Goal: Task Accomplishment & Management: Manage account settings

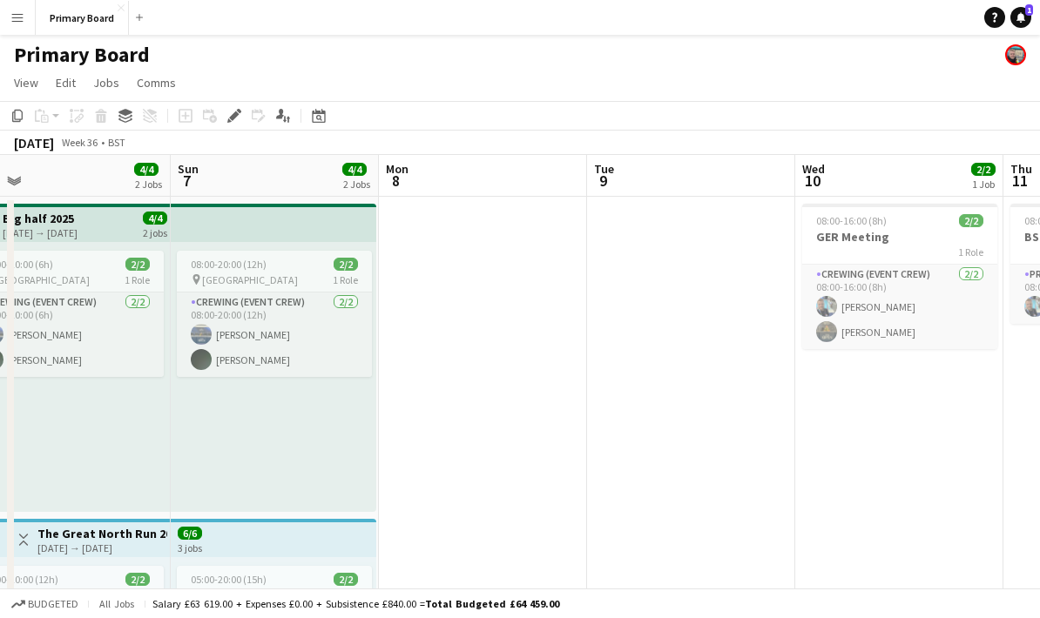
scroll to position [0, 537]
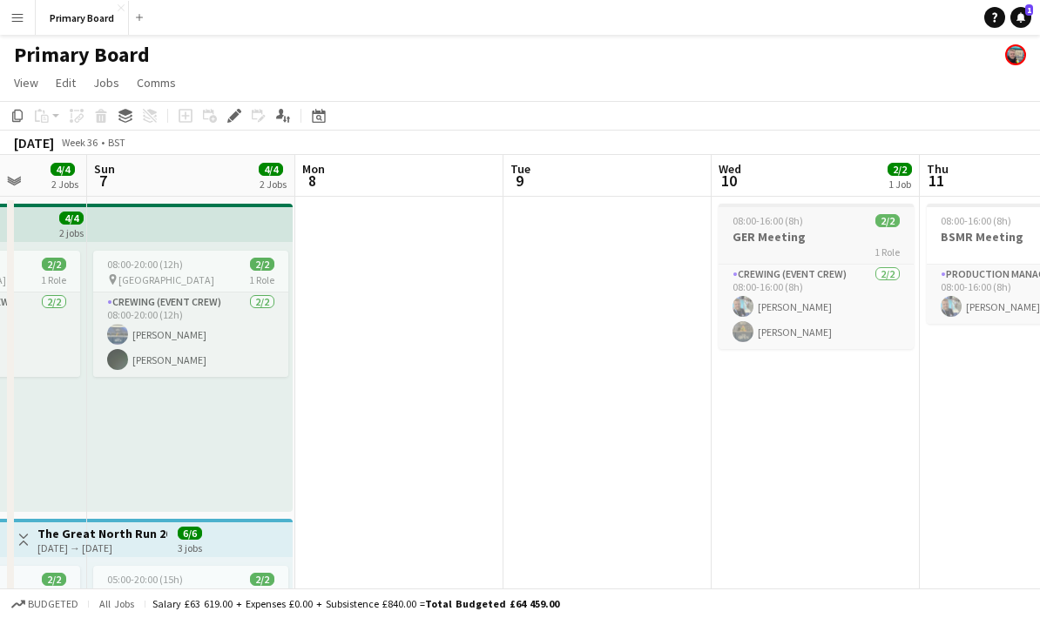
click at [817, 233] on h3 "GER Meeting" at bounding box center [815, 237] width 195 height 16
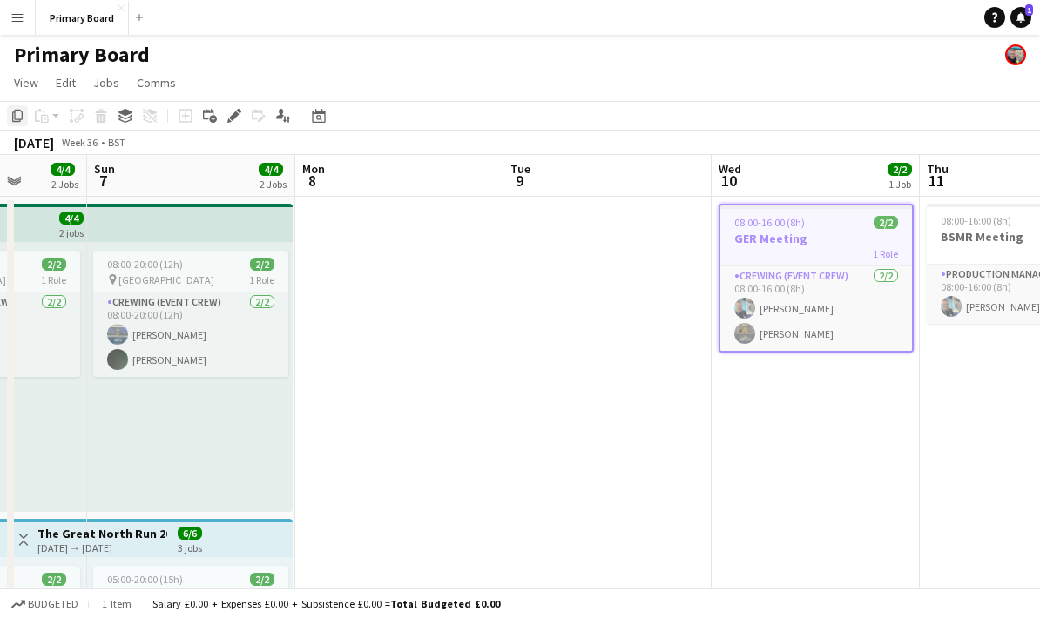
click at [21, 114] on icon "Copy" at bounding box center [17, 116] width 14 height 14
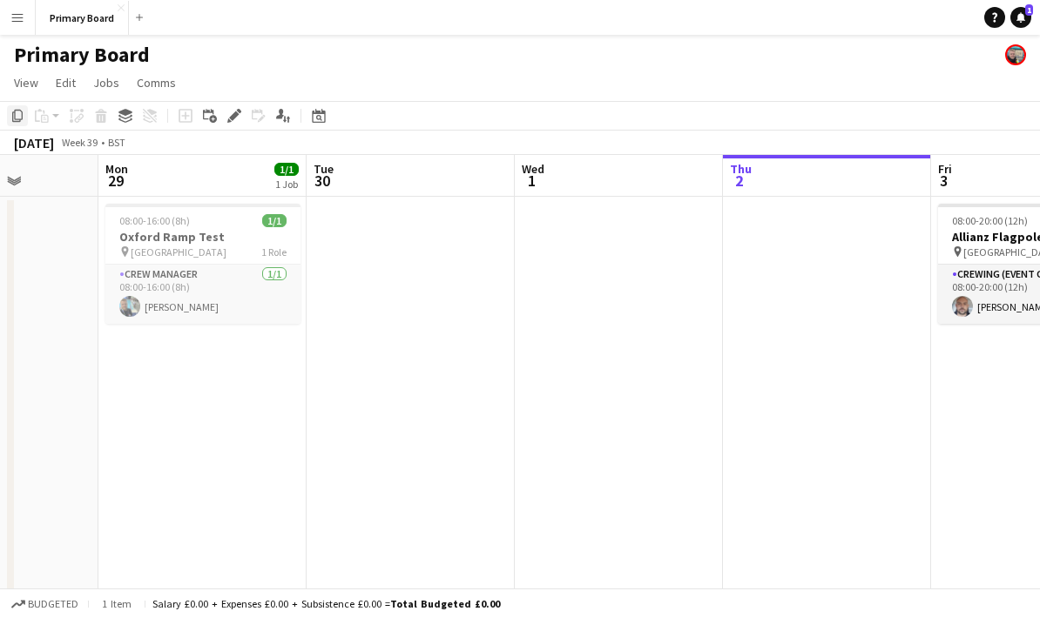
scroll to position [0, 512]
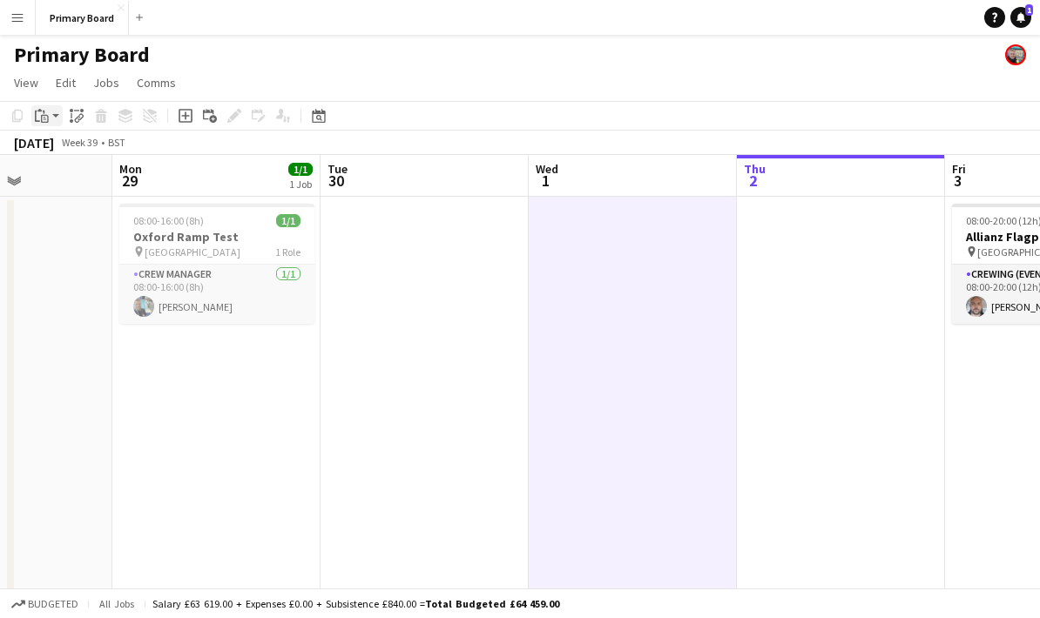
click at [42, 118] on icon at bounding box center [45, 119] width 8 height 8
click at [91, 155] on link "Paste Ctrl+V" at bounding box center [128, 149] width 164 height 16
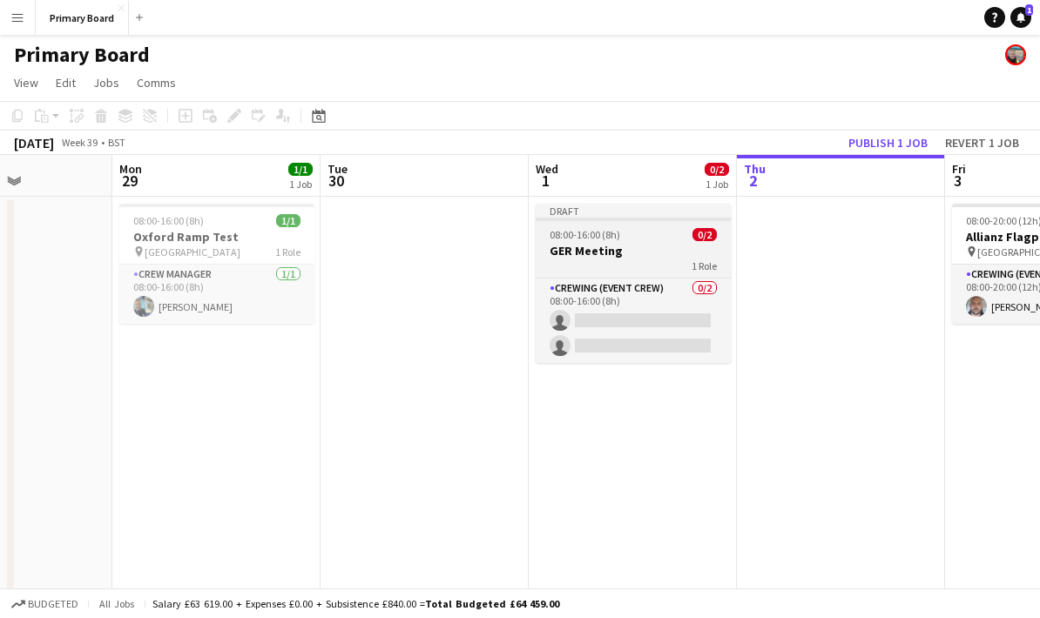
click at [636, 266] on div "1 Role" at bounding box center [633, 266] width 195 height 14
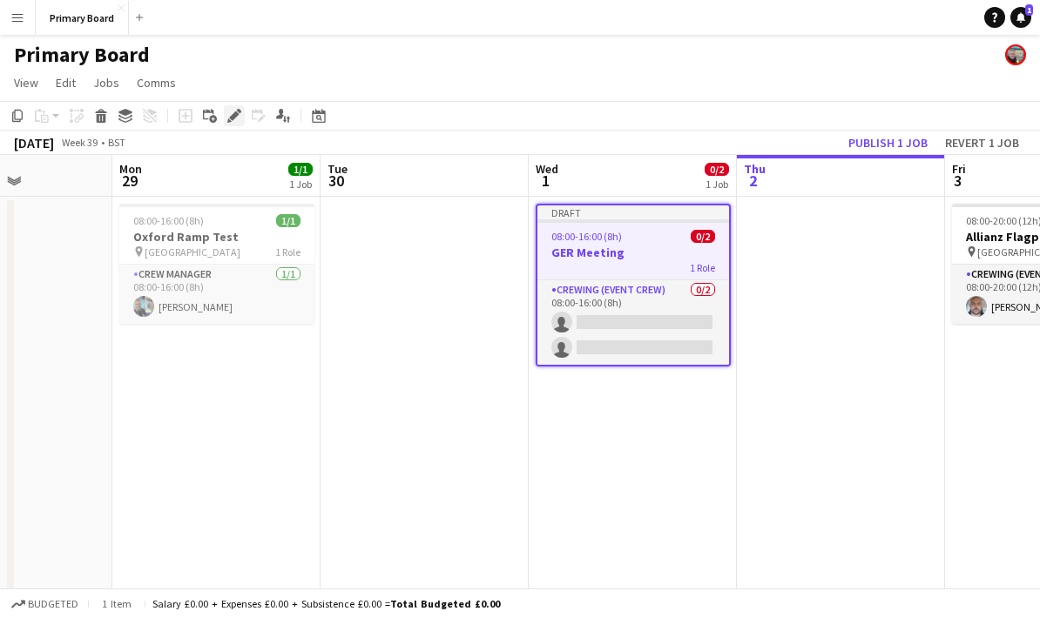
click at [232, 120] on icon at bounding box center [234, 116] width 10 height 10
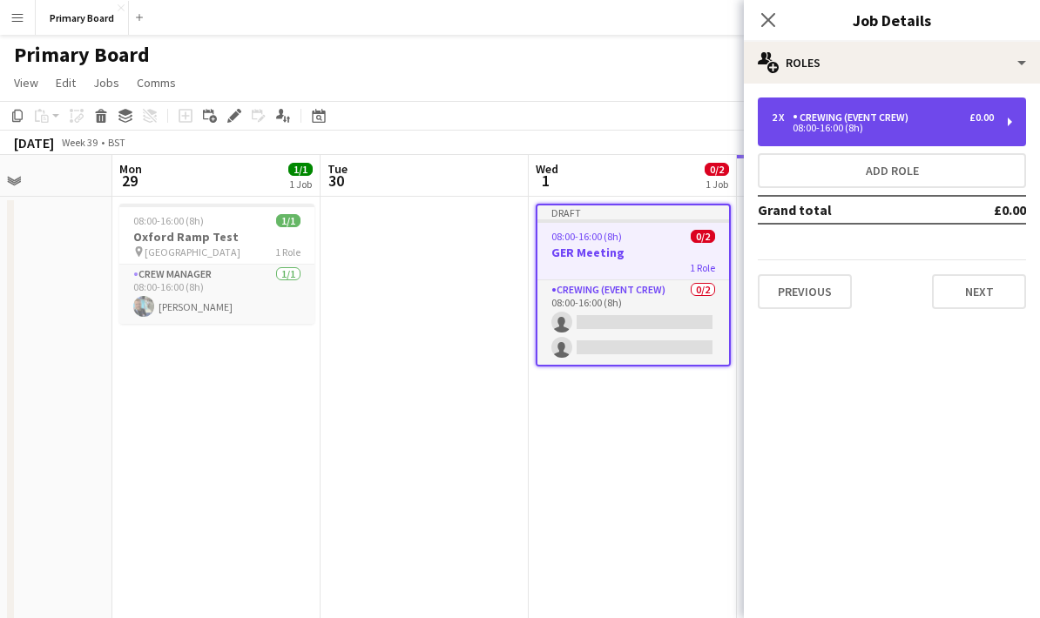
click at [886, 126] on div "08:00-16:00 (8h)" at bounding box center [883, 128] width 222 height 9
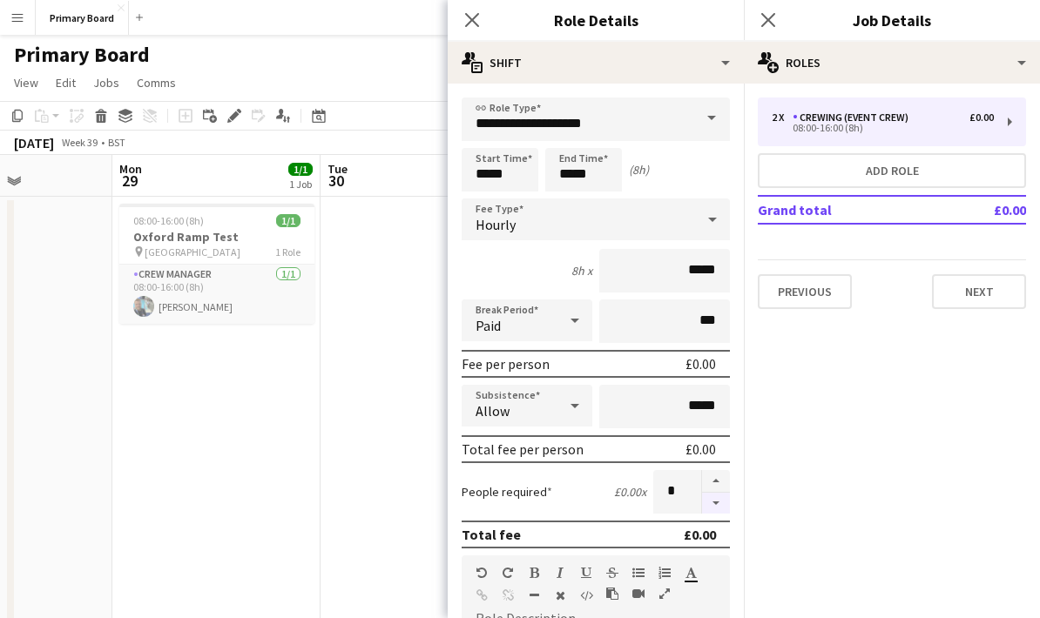
click at [719, 515] on button "button" at bounding box center [716, 504] width 28 height 22
type input "*"
click at [479, 30] on app-icon "Close pop-in" at bounding box center [472, 20] width 25 height 25
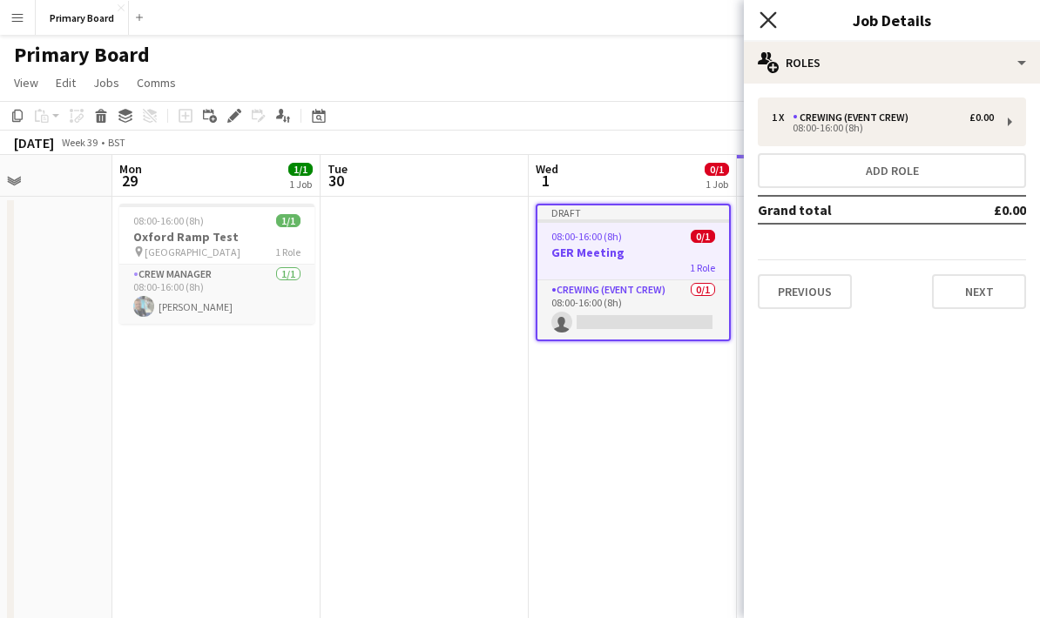
click at [772, 27] on icon "Close pop-in" at bounding box center [767, 19] width 17 height 17
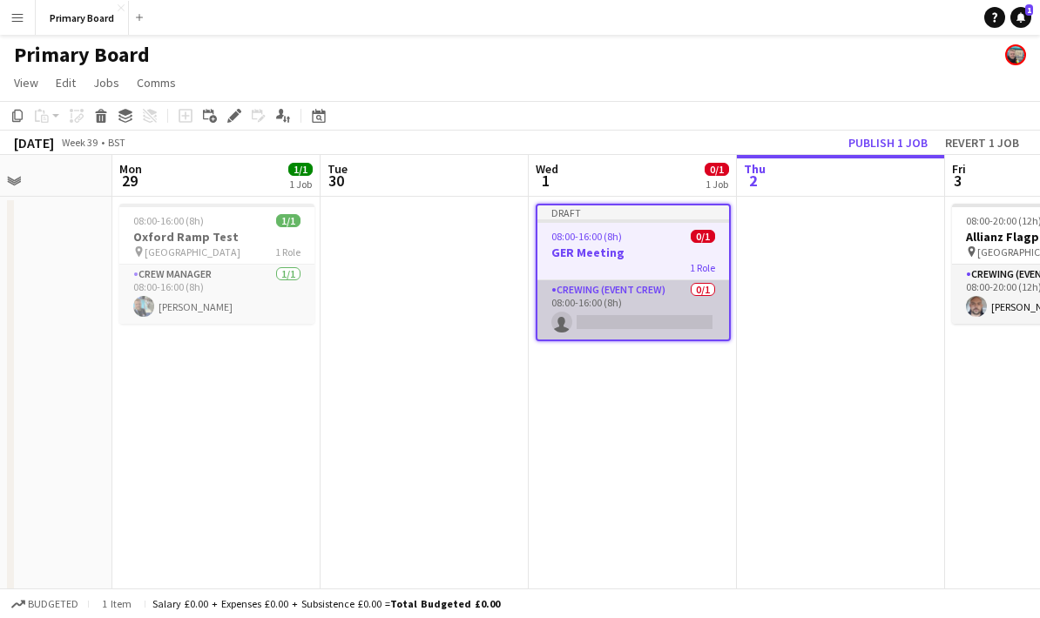
click at [663, 330] on app-card-role "Crewing (Event Crew) 0/1 08:00-16:00 (8h) single-neutral-actions" at bounding box center [633, 309] width 192 height 59
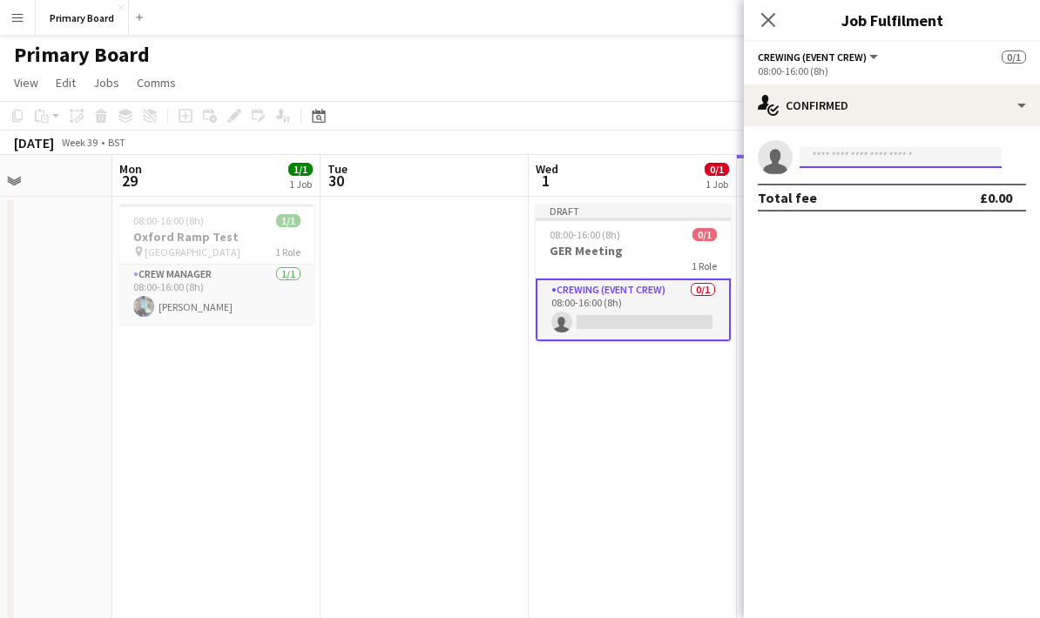
click at [900, 157] on input at bounding box center [900, 157] width 202 height 21
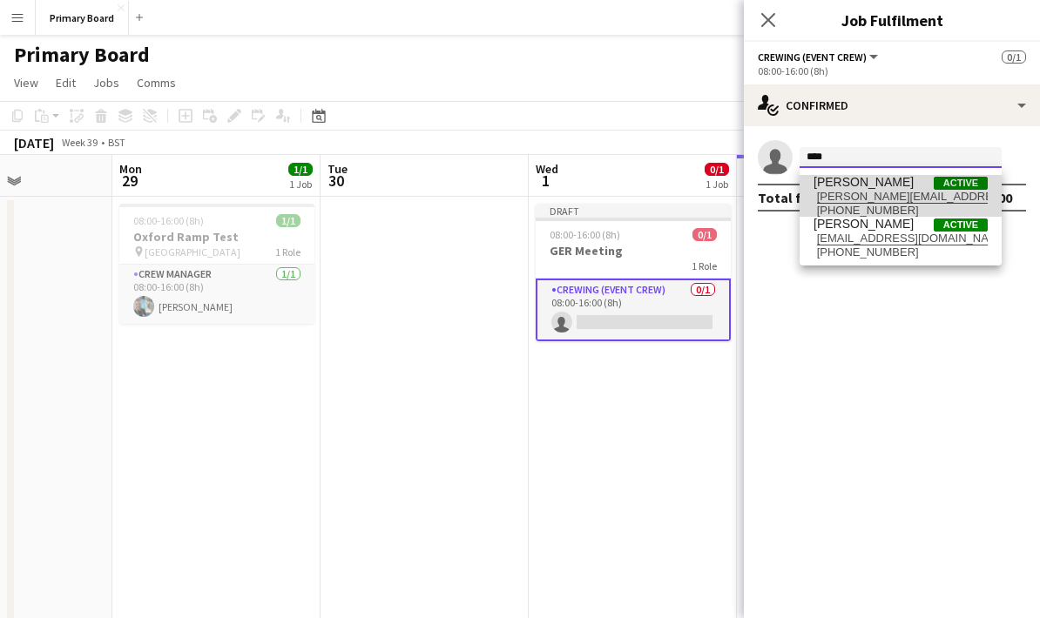
type input "****"
click at [881, 197] on span "[PERSON_NAME][EMAIL_ADDRESS][DOMAIN_NAME]" at bounding box center [900, 197] width 174 height 14
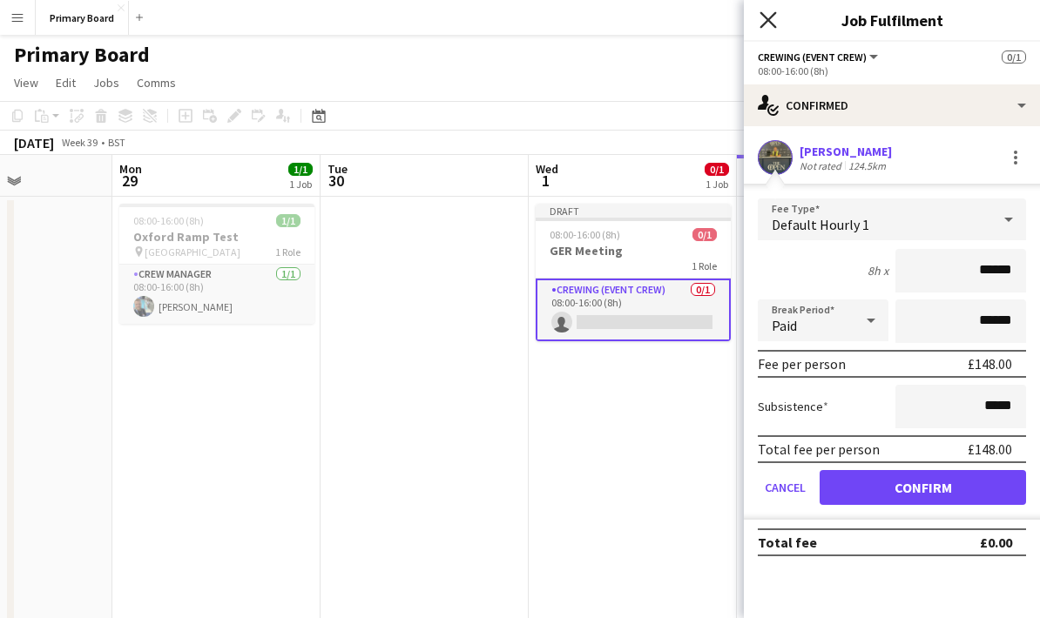
click at [773, 25] on icon at bounding box center [767, 19] width 17 height 17
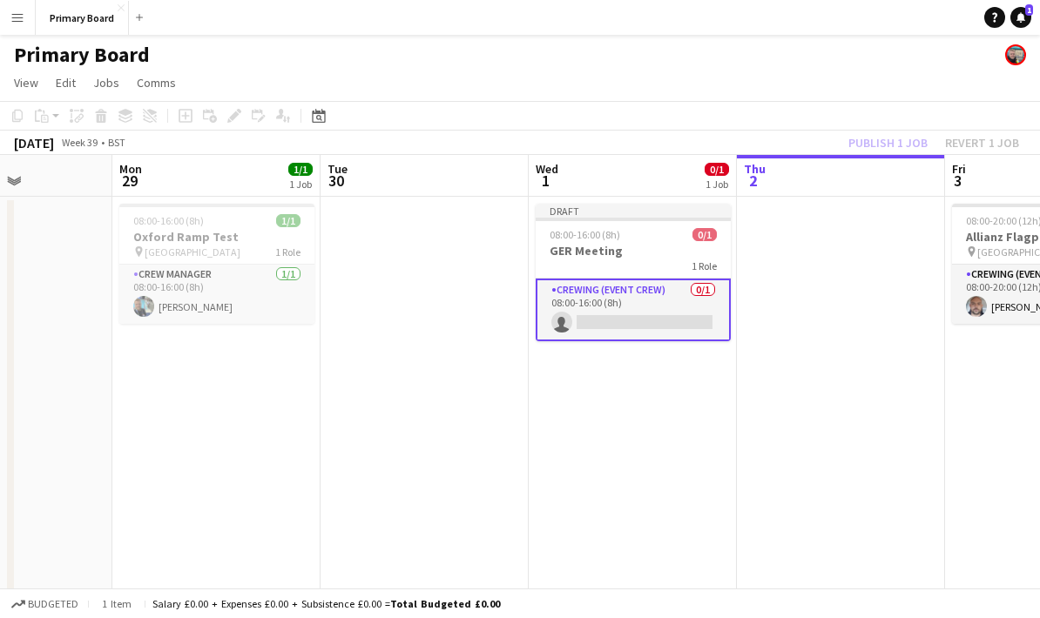
click at [899, 144] on div "Publish 1 job Revert 1 job" at bounding box center [933, 143] width 212 height 23
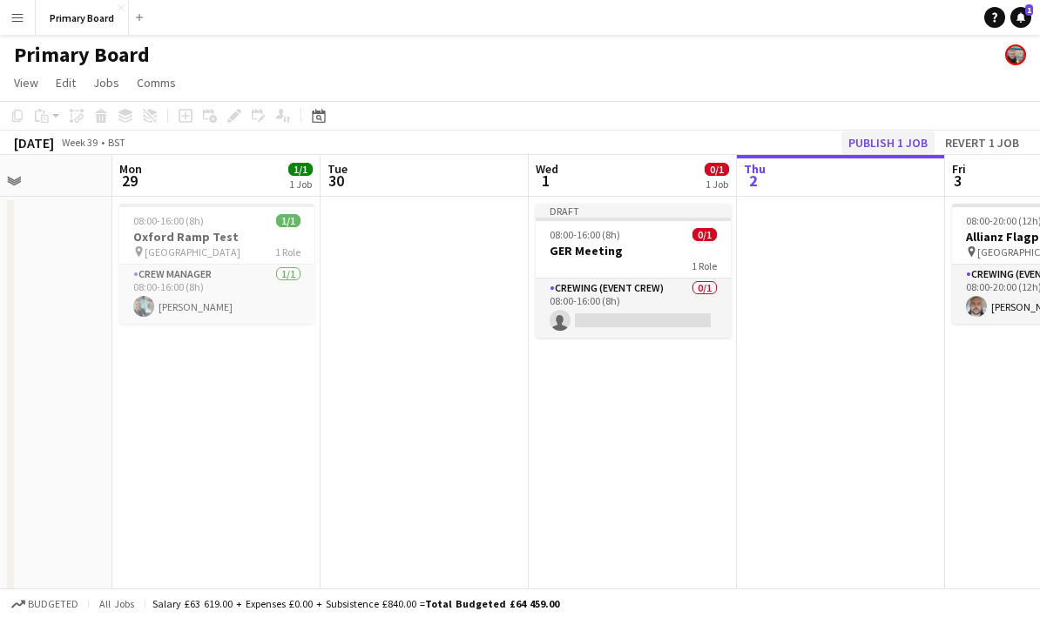
click at [902, 151] on button "Publish 1 job" at bounding box center [887, 143] width 93 height 23
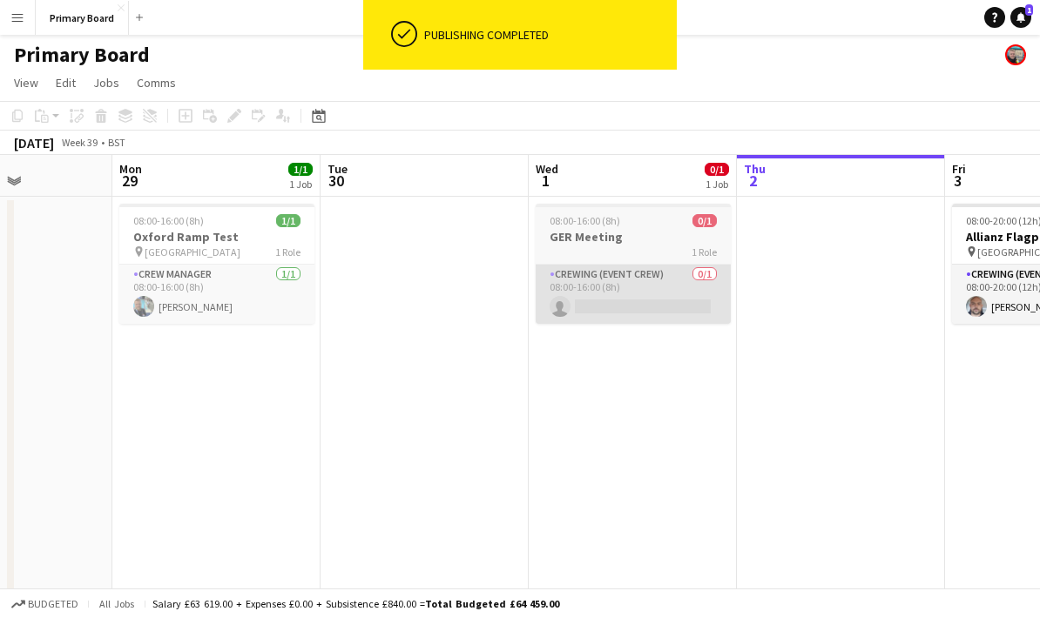
click at [652, 306] on app-card-role "Crewing (Event Crew) 0/1 08:00-16:00 (8h) single-neutral-actions" at bounding box center [633, 294] width 195 height 59
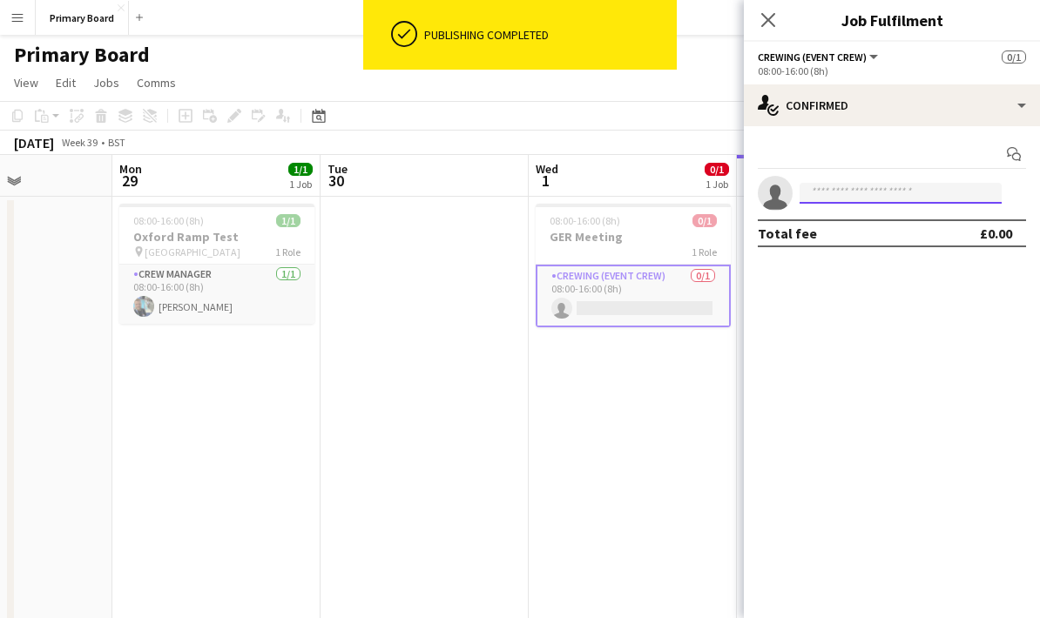
click at [868, 187] on input at bounding box center [900, 193] width 202 height 21
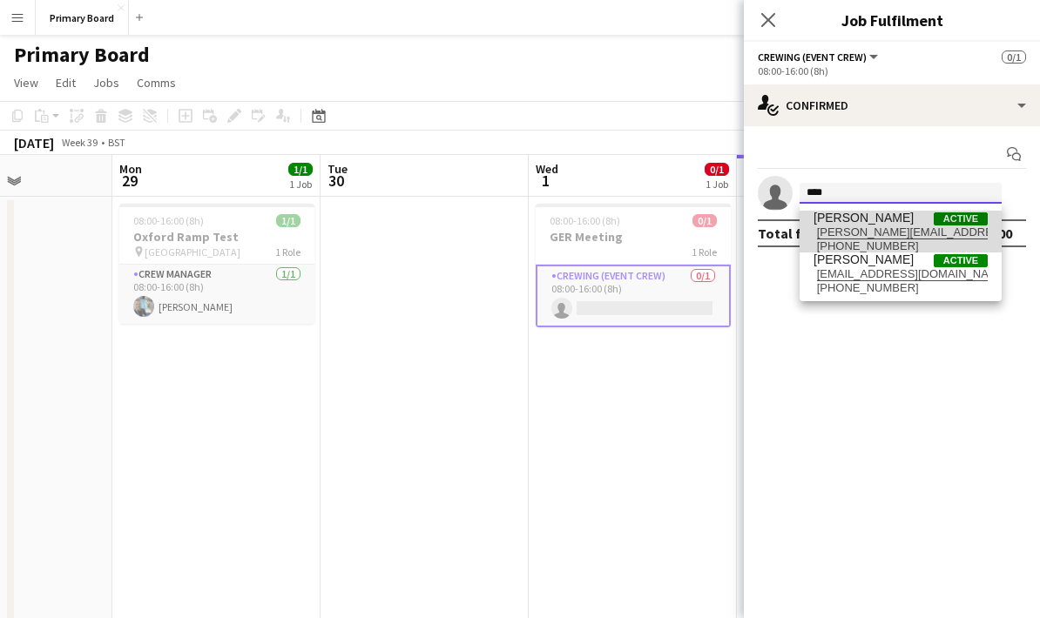
type input "****"
click at [907, 218] on span "[PERSON_NAME] Active" at bounding box center [900, 218] width 174 height 15
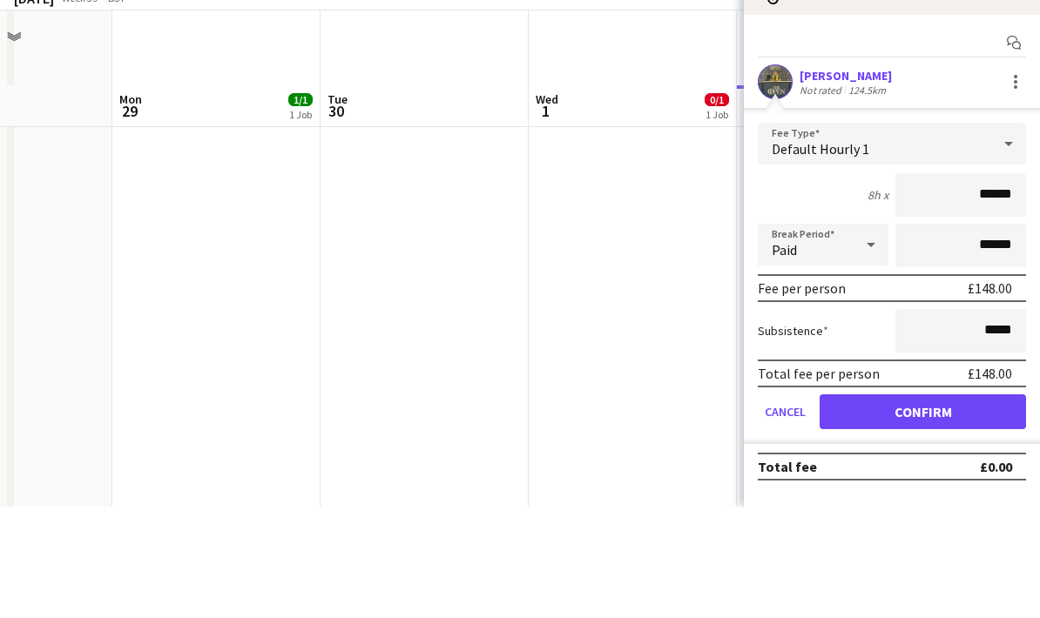
scroll to position [763, 0]
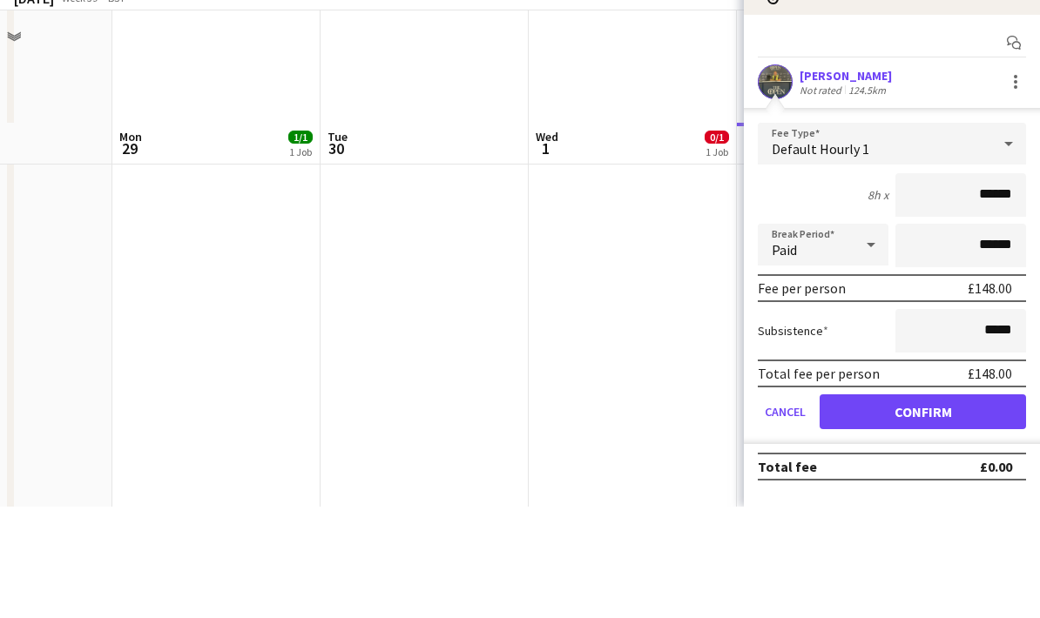
click at [935, 506] on button "Confirm" at bounding box center [922, 523] width 206 height 35
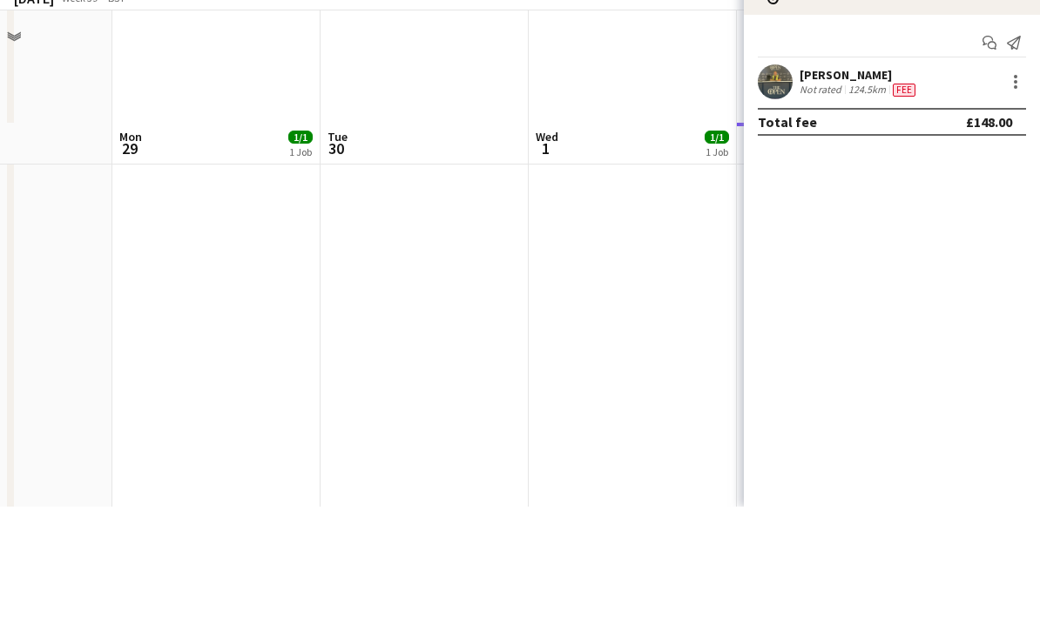
scroll to position [875, 0]
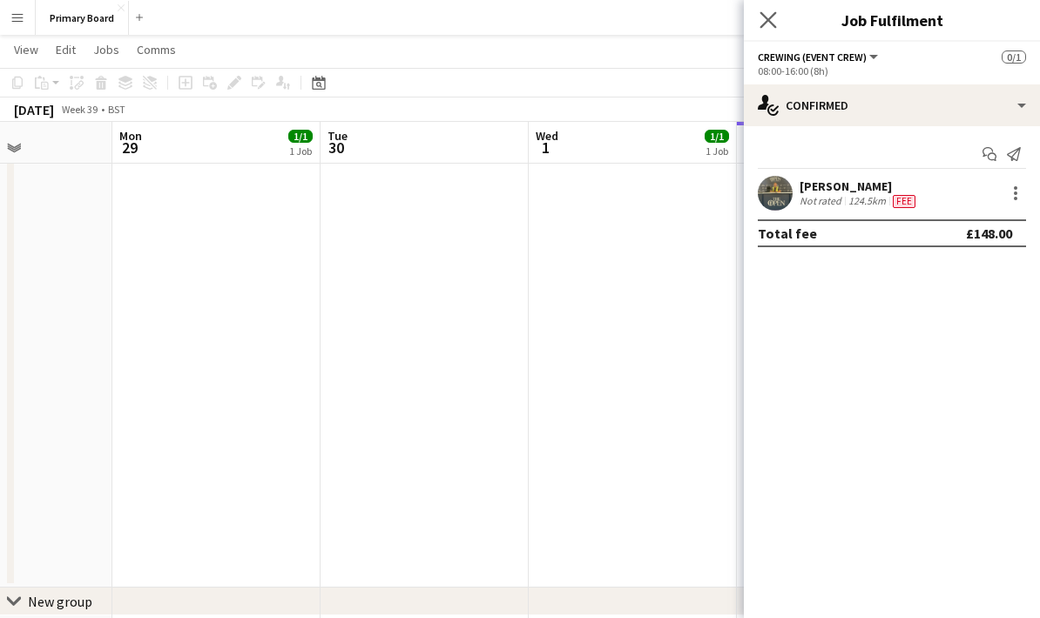
click at [774, 27] on icon at bounding box center [767, 19] width 17 height 17
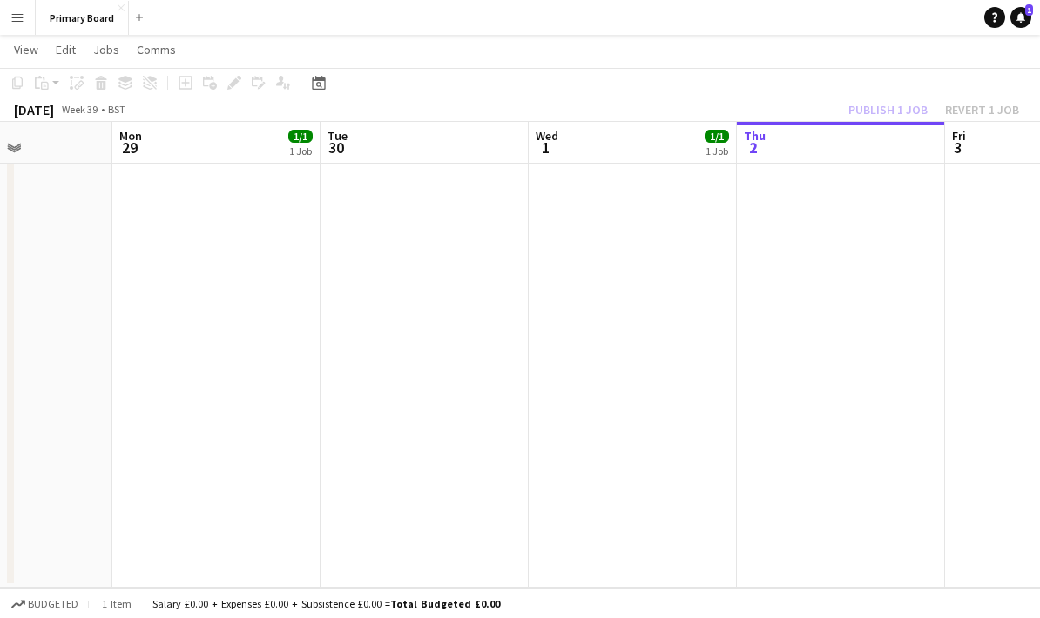
click at [899, 100] on div "Publish 1 job Revert 1 job" at bounding box center [933, 109] width 212 height 23
click at [894, 116] on button "Publish 1 job" at bounding box center [887, 109] width 93 height 23
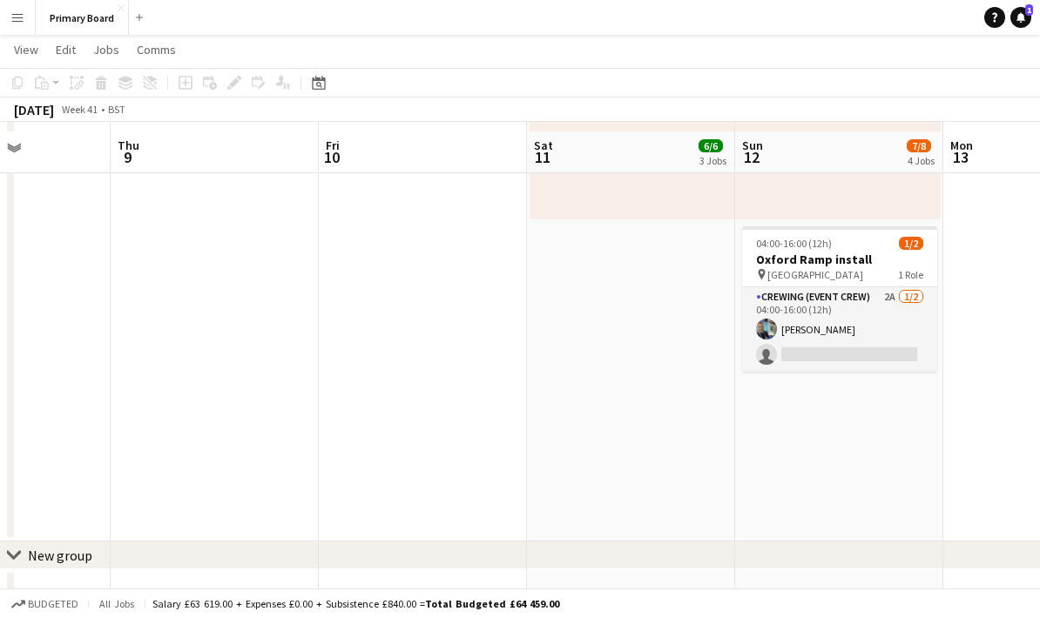
scroll to position [903, 0]
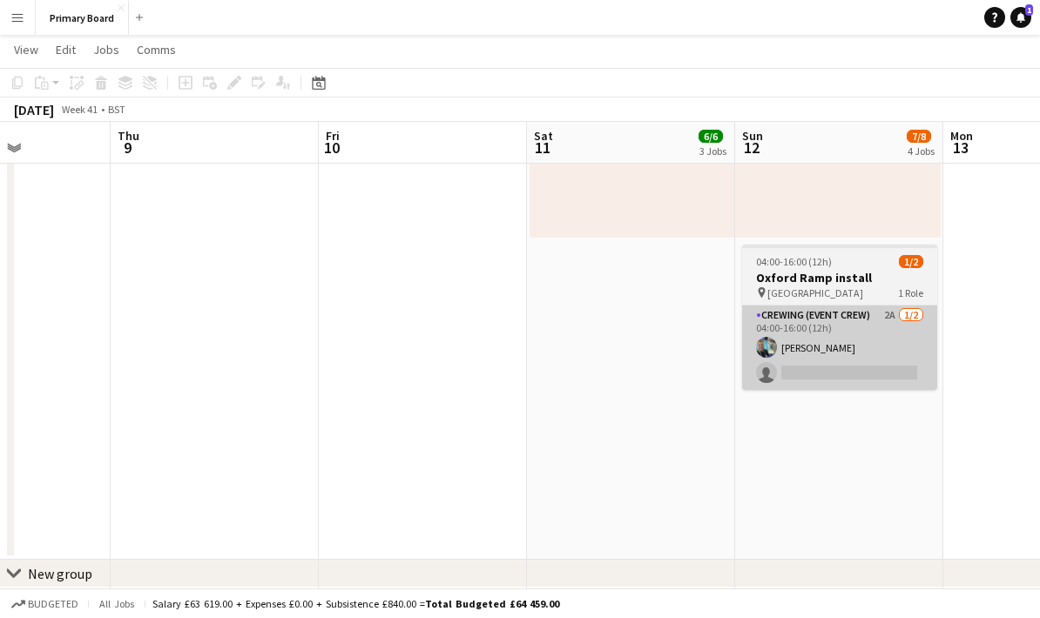
click at [867, 386] on app-card-role "Crewing (Event Crew) 2A [DATE] 04:00-16:00 (12h) [PERSON_NAME] single-neutral-a…" at bounding box center [839, 348] width 195 height 84
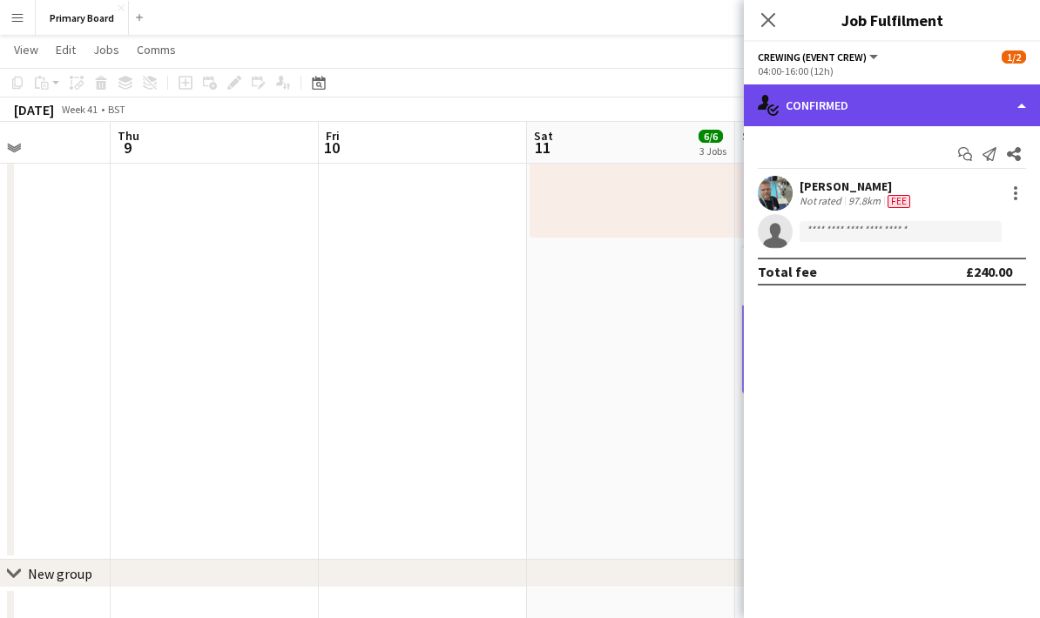
click at [1020, 109] on div "single-neutral-actions-check-2 Confirmed" at bounding box center [892, 105] width 296 height 42
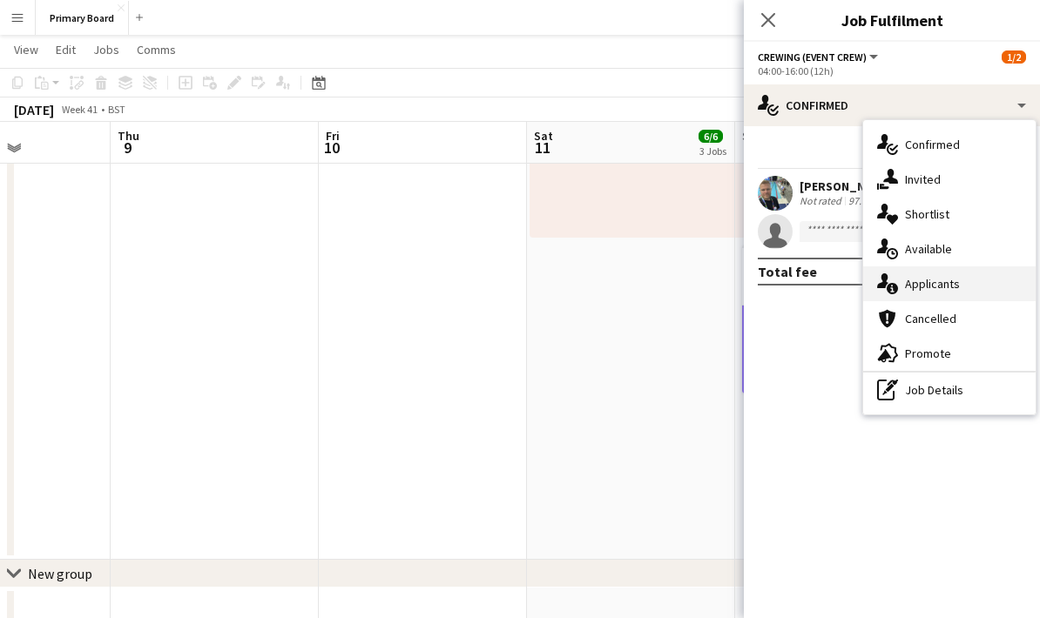
click at [950, 287] on span "Applicants" at bounding box center [932, 284] width 55 height 16
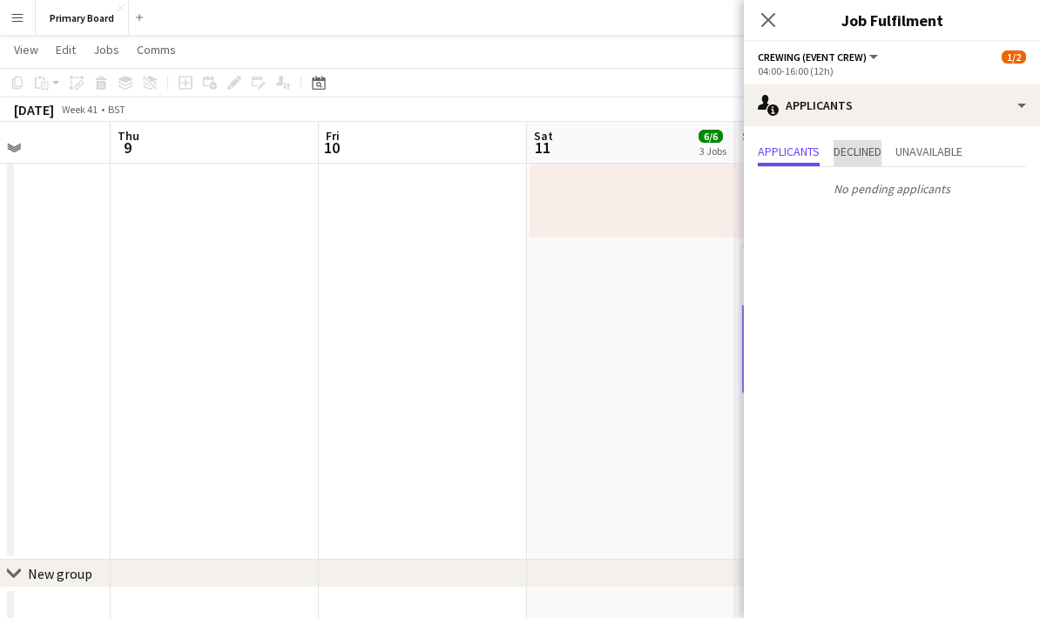
click at [873, 161] on span "Declined" at bounding box center [857, 153] width 48 height 26
click at [956, 159] on span "Unavailable" at bounding box center [928, 153] width 67 height 26
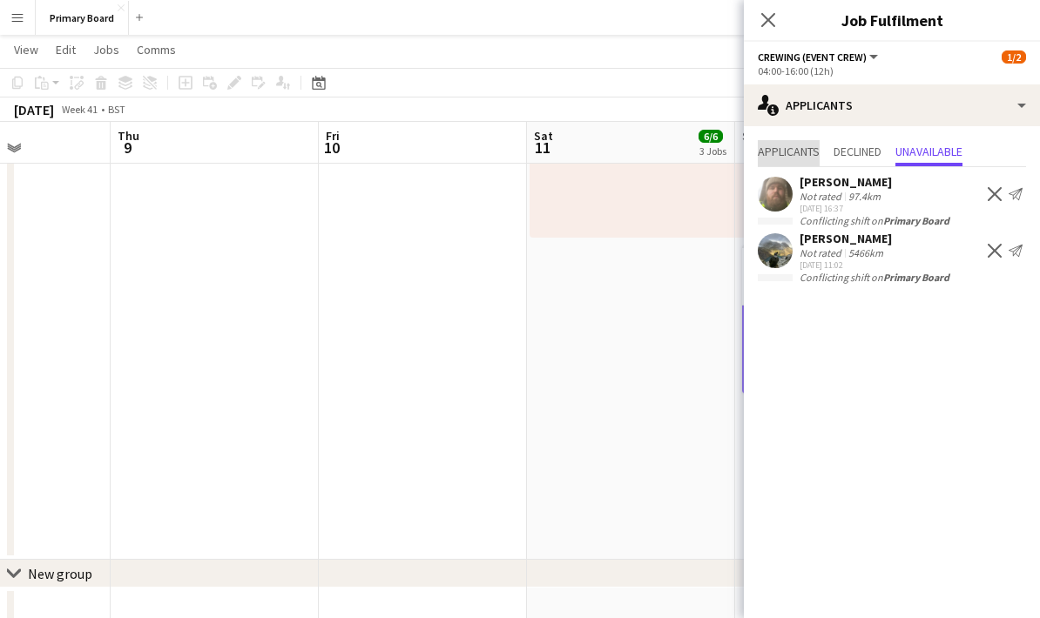
click at [790, 158] on span "Applicants" at bounding box center [789, 151] width 62 height 12
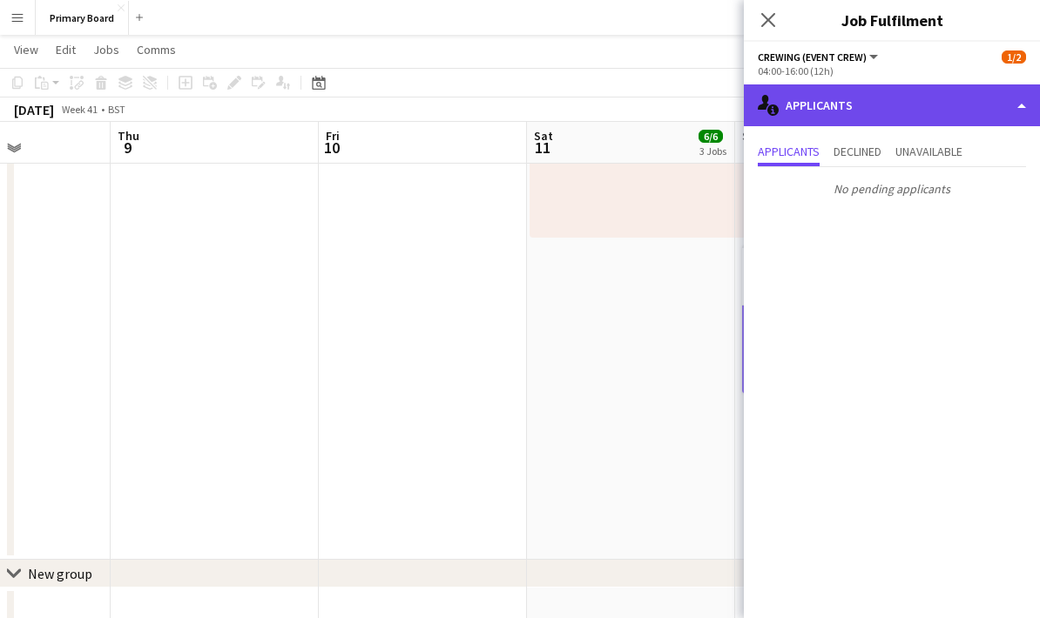
click at [1028, 117] on div "single-neutral-actions-information Applicants" at bounding box center [892, 105] width 296 height 42
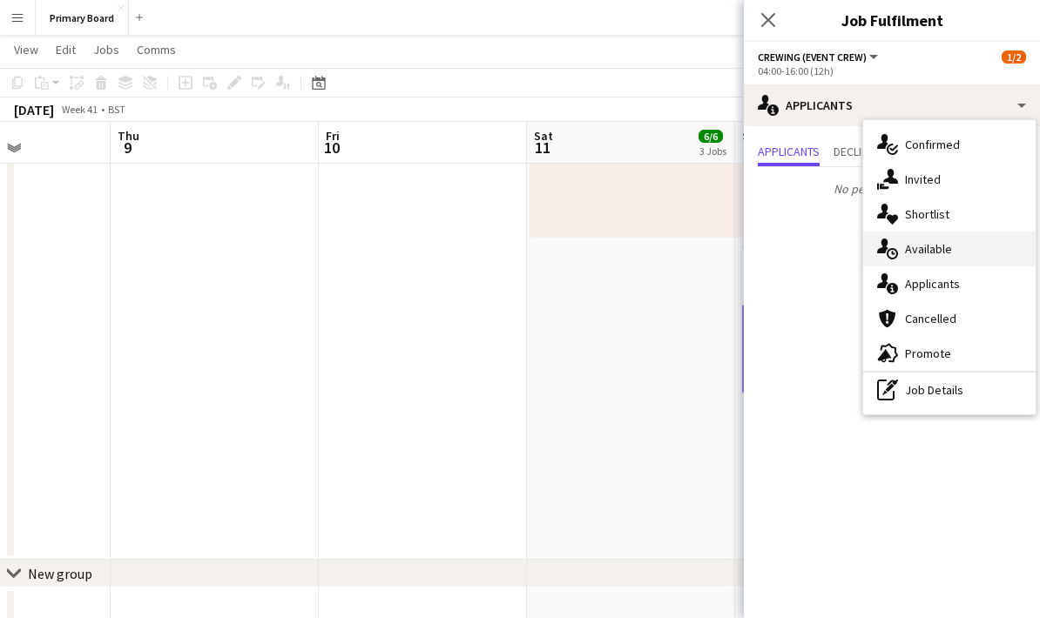
click at [942, 254] on span "Available" at bounding box center [928, 249] width 47 height 16
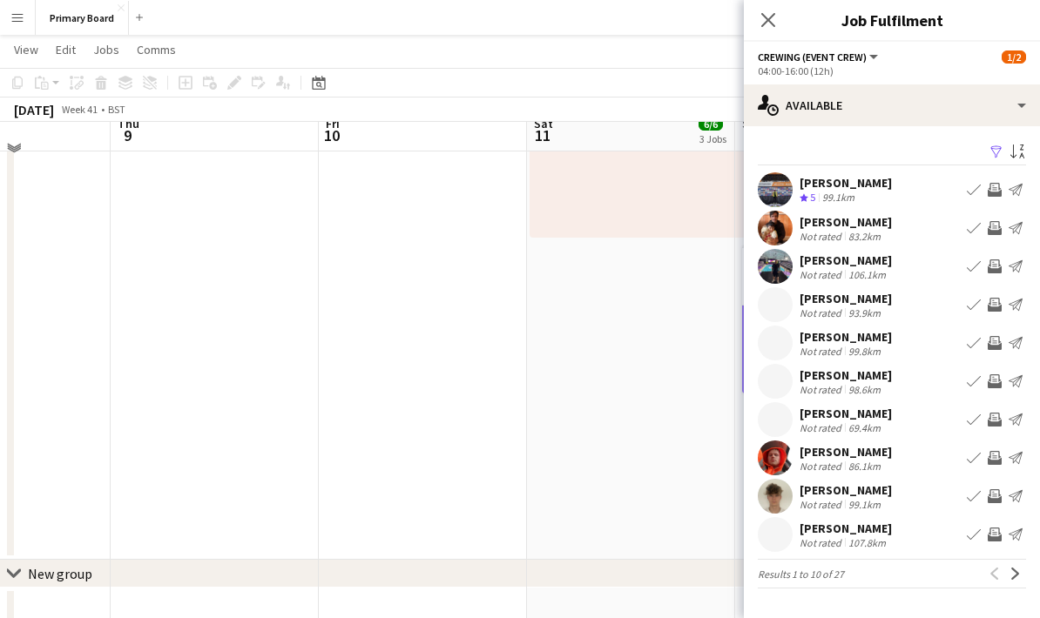
scroll to position [891, 0]
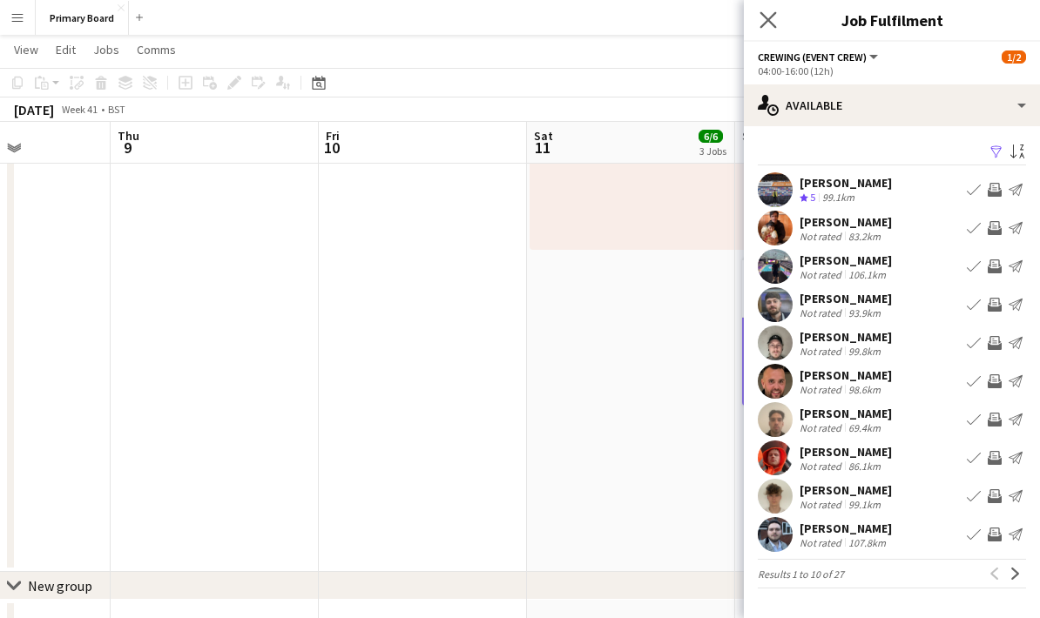
click at [775, 28] on icon at bounding box center [767, 19] width 17 height 17
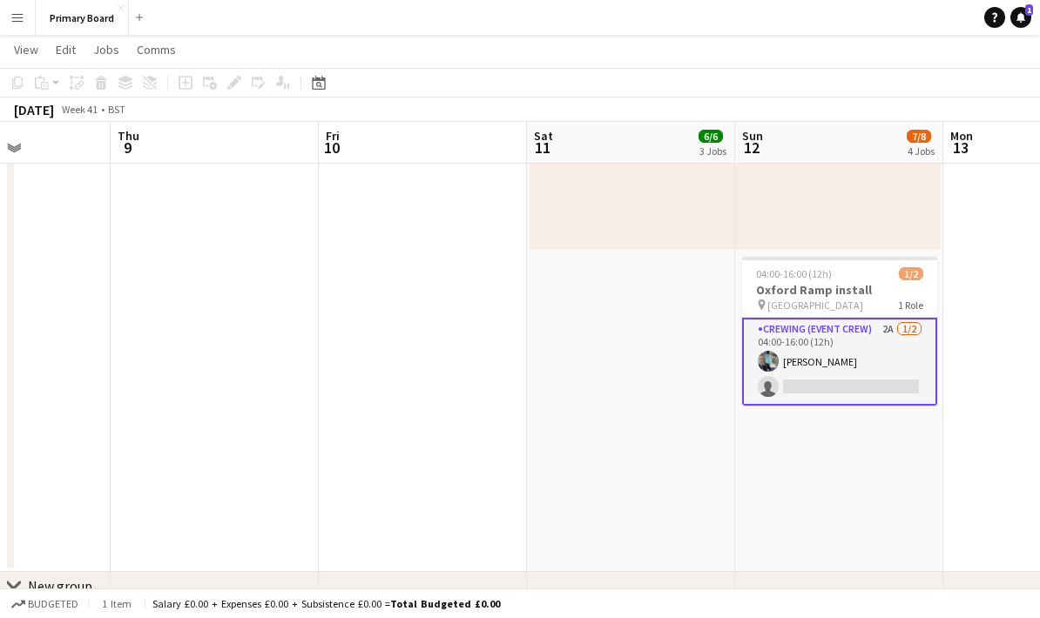
click at [23, 28] on button "Menu" at bounding box center [17, 17] width 35 height 35
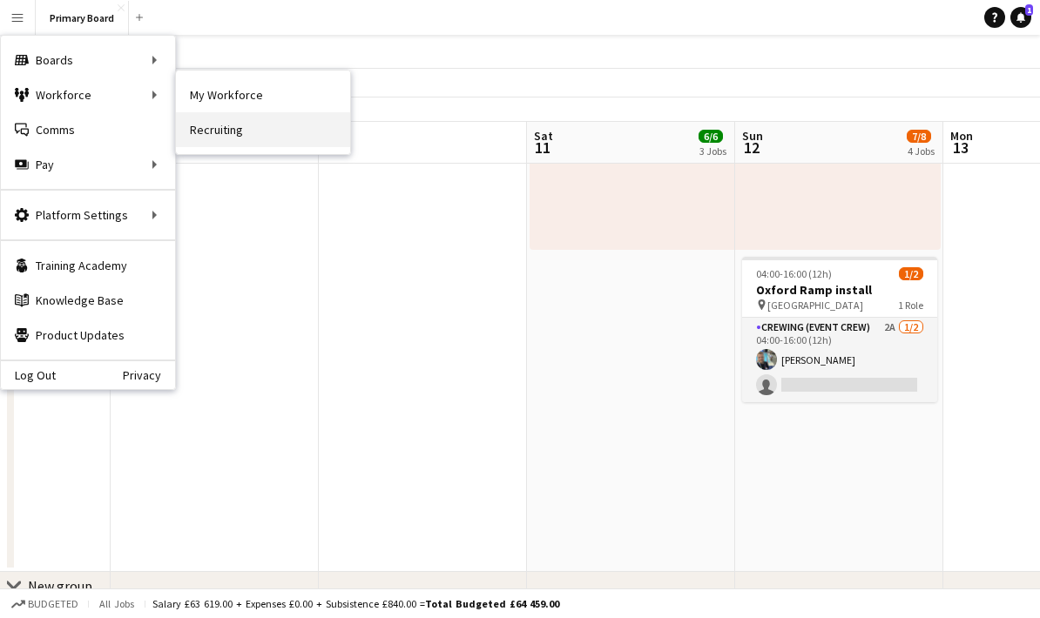
click at [241, 136] on link "Recruiting" at bounding box center [263, 129] width 174 height 35
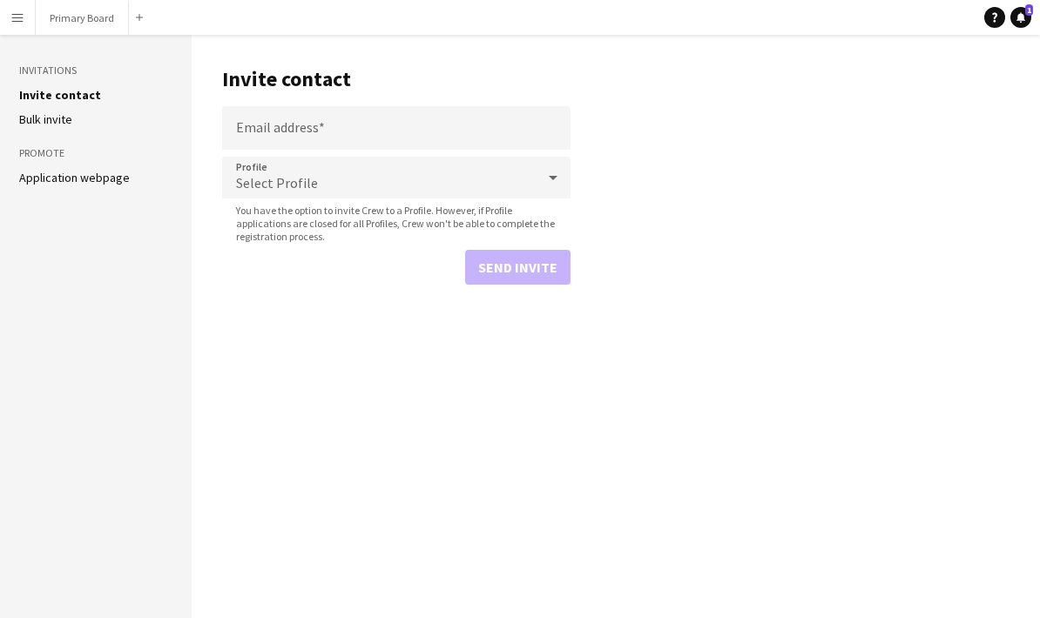
click at [118, 184] on link "Application webpage" at bounding box center [74, 178] width 111 height 16
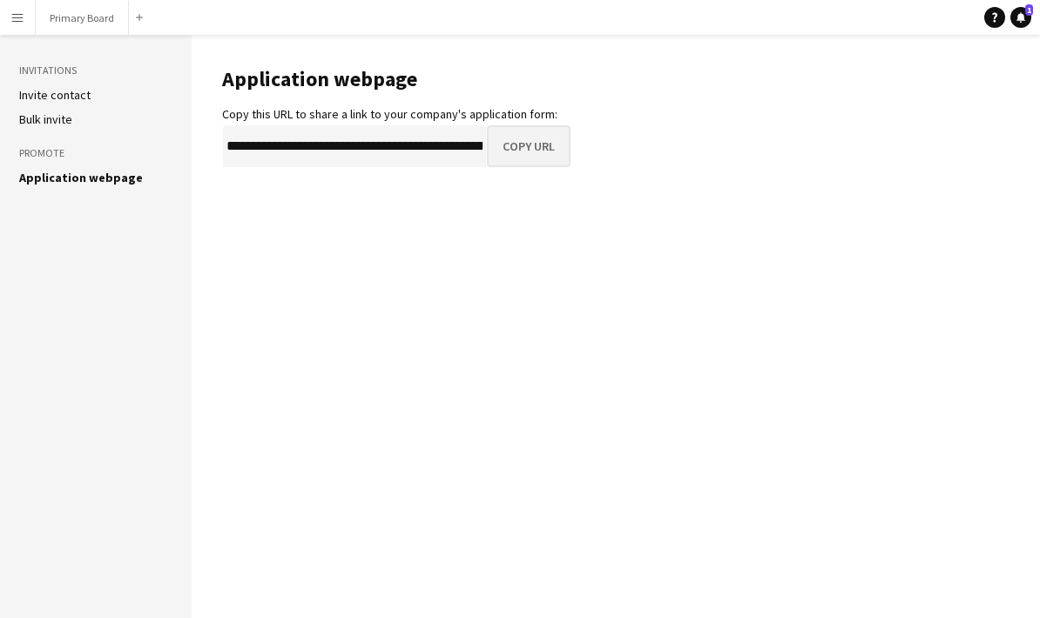
click at [526, 146] on button "Copy URL" at bounding box center [529, 146] width 84 height 42
